Goal: Transaction & Acquisition: Book appointment/travel/reservation

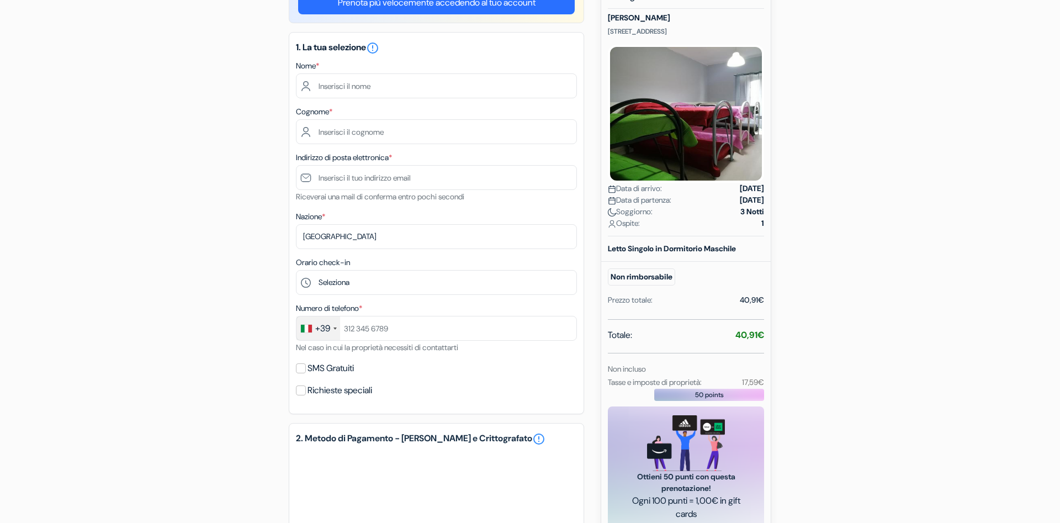
scroll to position [133, 0]
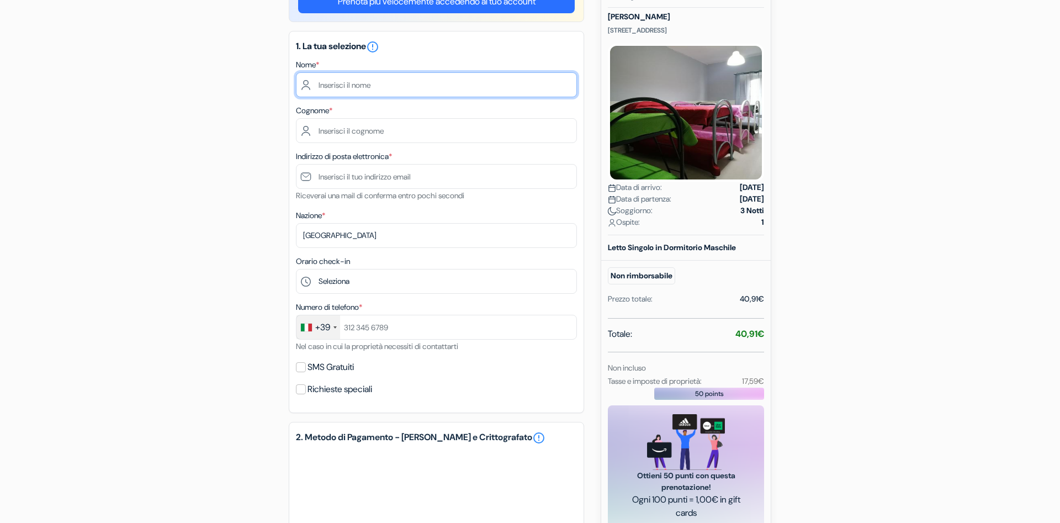
click at [504, 88] on input "text" at bounding box center [436, 84] width 281 height 25
type input "Sergio"
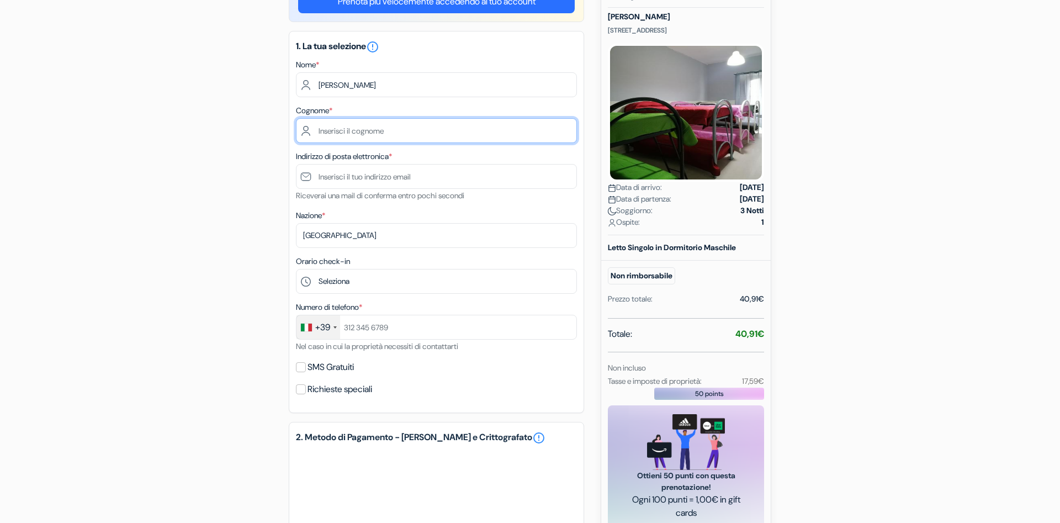
click at [394, 134] on input "text" at bounding box center [436, 130] width 281 height 25
type input "Matesanz Campo"
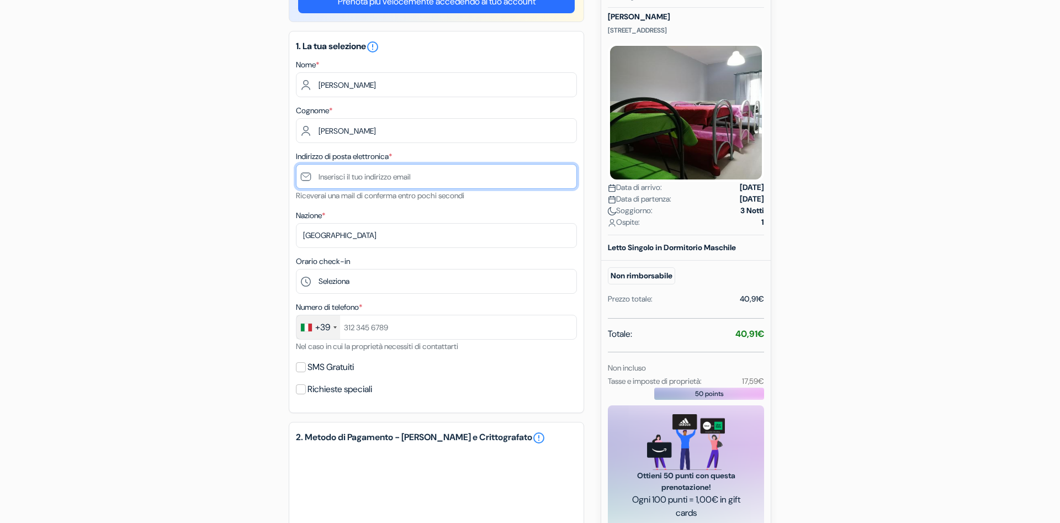
click at [338, 177] on input "text" at bounding box center [436, 176] width 281 height 25
type input "[PERSON_NAME][EMAIL_ADDRESS][DOMAIN_NAME]"
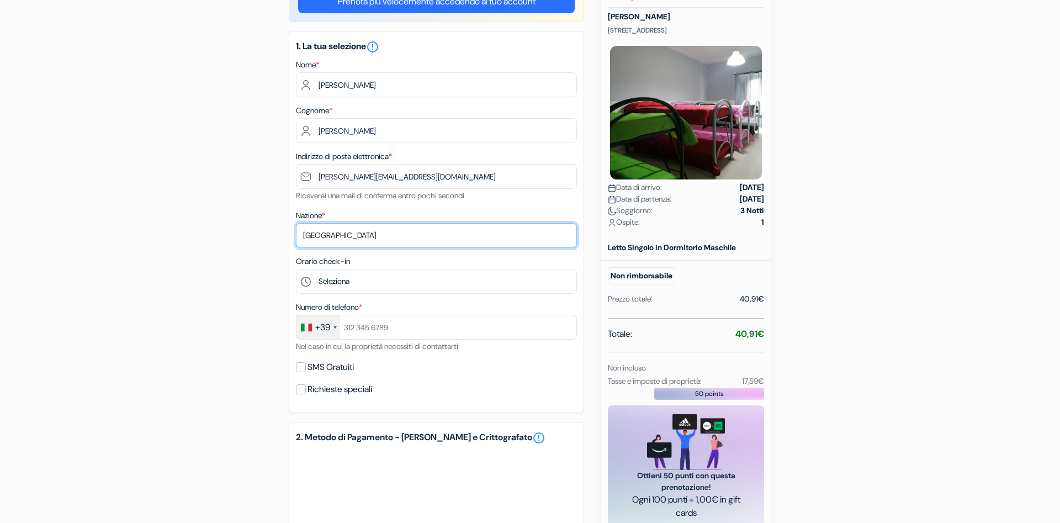
click at [336, 234] on select "Seleziona paese Abkhazia Afghanistan Albania Algeria Andorra Angola Anguilla An…" at bounding box center [436, 235] width 281 height 25
select select "es"
click option "Spagna" at bounding box center [0, 0] width 0 height 0
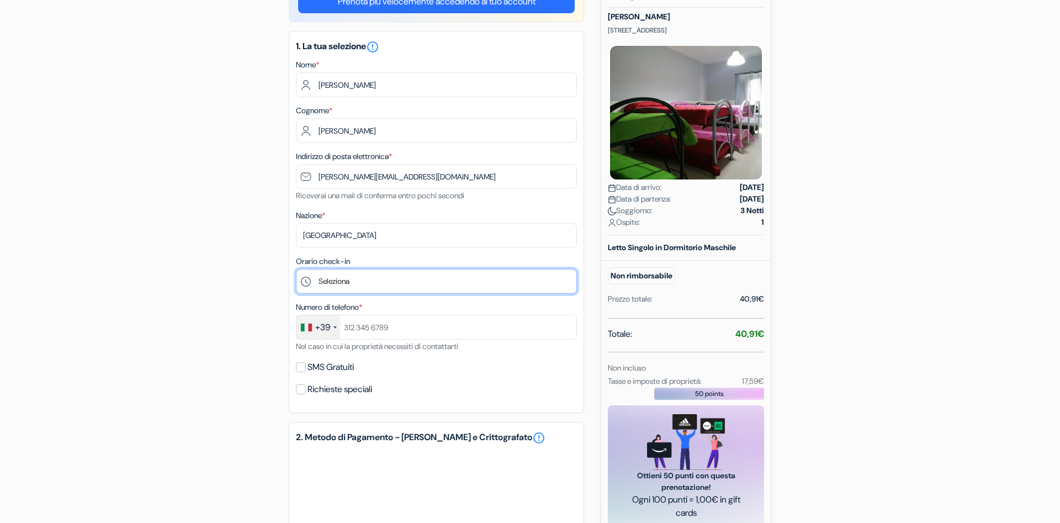
click at [296, 269] on select "Seleziona 14:00 15:00 16:00 17:00 18:00 19:00 20:00 21:00 22:00 23:00" at bounding box center [436, 281] width 281 height 25
select select "14"
click option "14:00" at bounding box center [0, 0] width 0 height 0
click at [333, 328] on div "+39" at bounding box center [318, 327] width 44 height 24
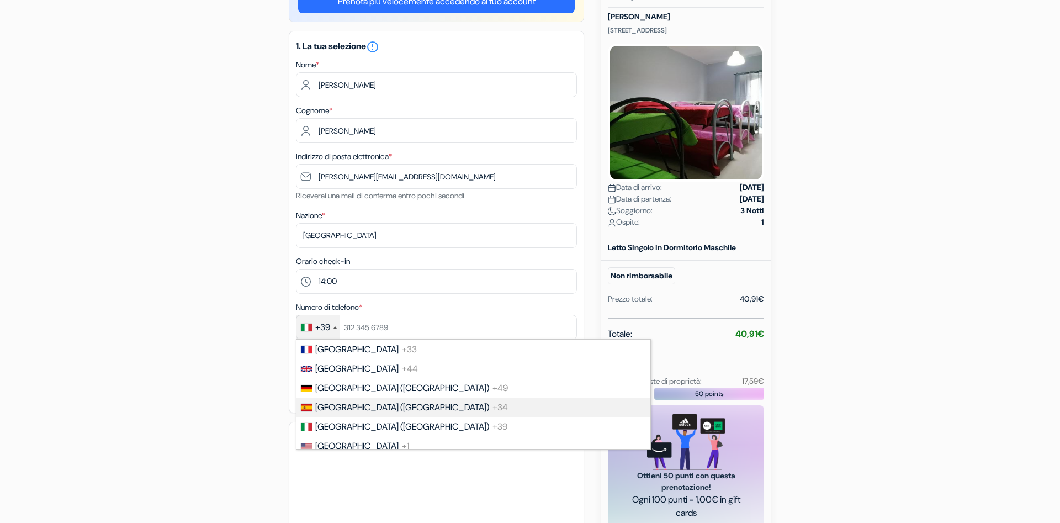
click at [336, 412] on span "Spain (España)" at bounding box center [402, 407] width 174 height 12
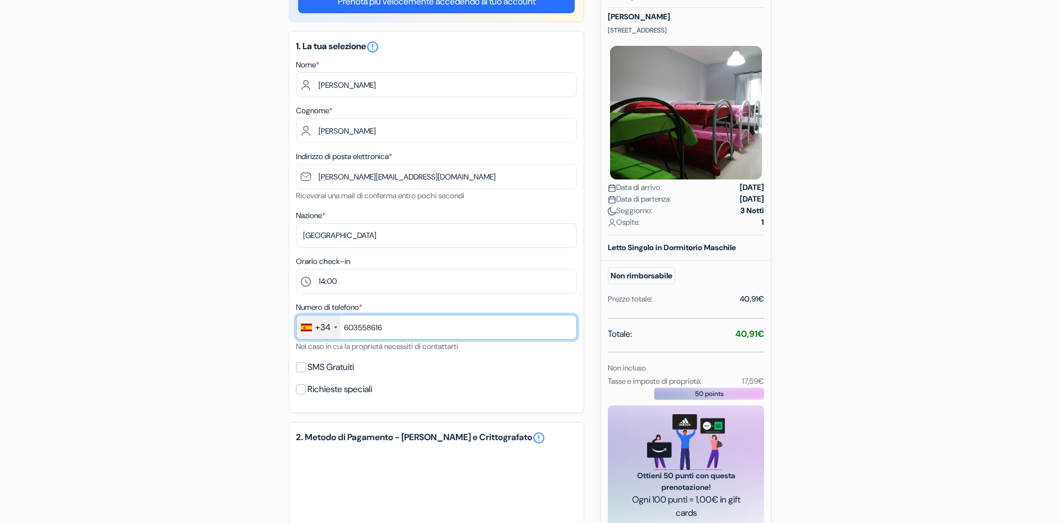
type input "603558616"
click at [298, 372] on input "SMS Gratuiti" at bounding box center [301, 367] width 10 height 10
checkbox input "true"
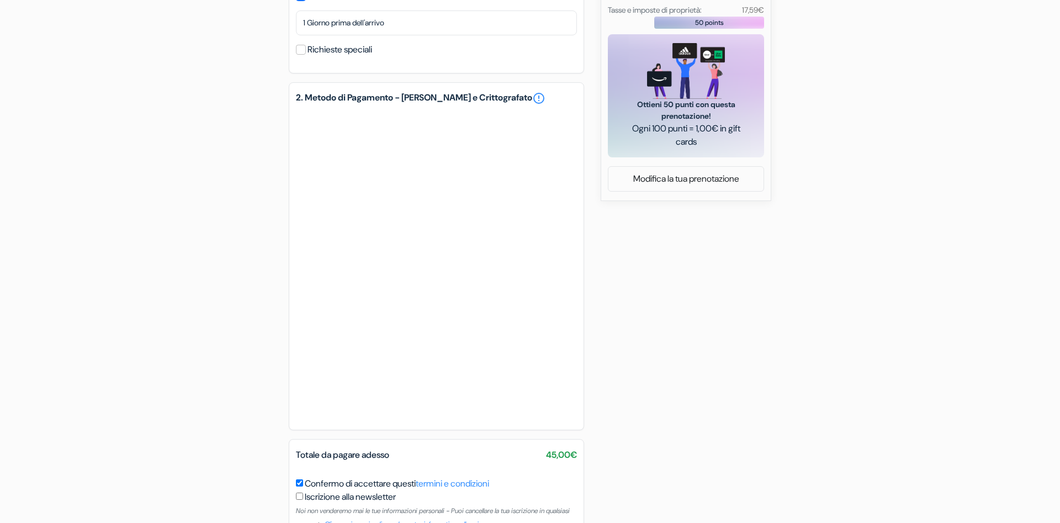
scroll to position [570, 0]
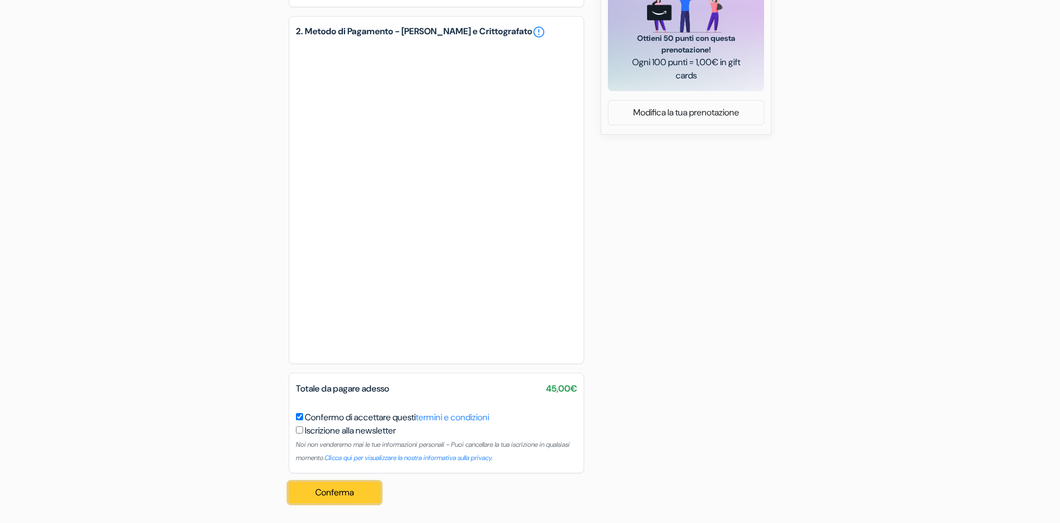
click at [362, 491] on button "Conferma Loading..." at bounding box center [335, 492] width 92 height 21
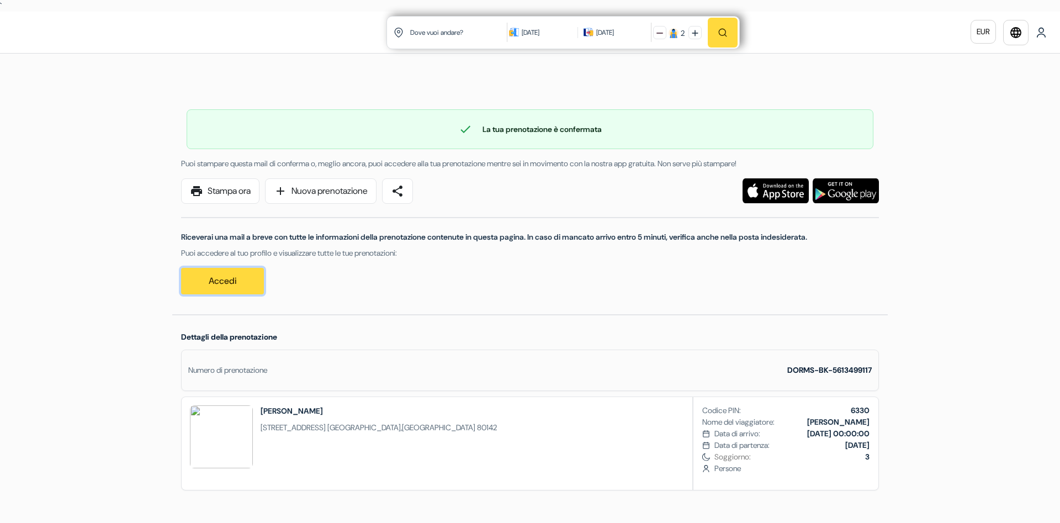
click at [244, 289] on link "Accedi" at bounding box center [222, 281] width 83 height 27
